Goal: Information Seeking & Learning: Learn about a topic

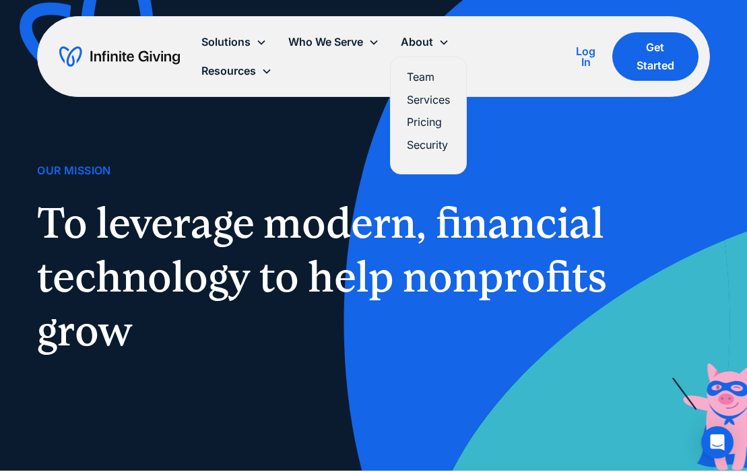
click at [419, 75] on link "Team" at bounding box center [428, 77] width 43 height 18
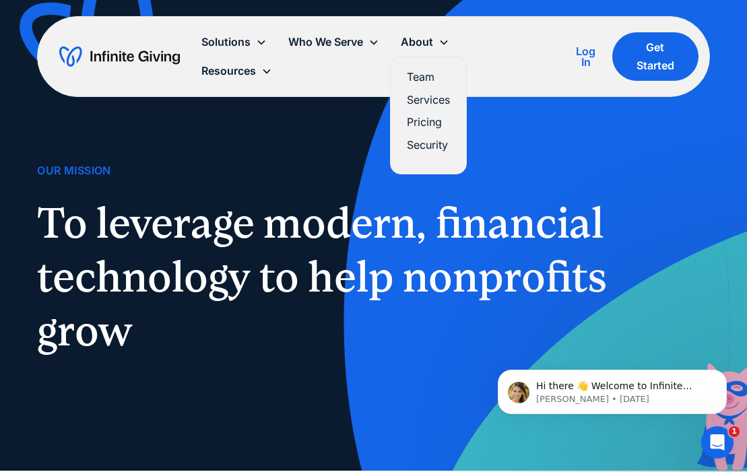
click at [424, 101] on link "Services" at bounding box center [428, 100] width 43 height 18
